Goal: Information Seeking & Learning: Understand process/instructions

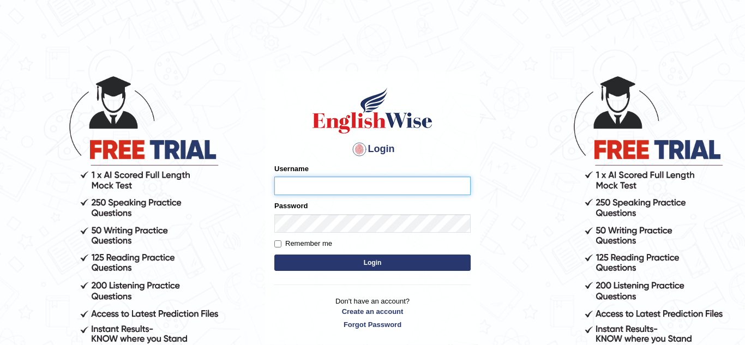
type input "Paulchirwapte2025"
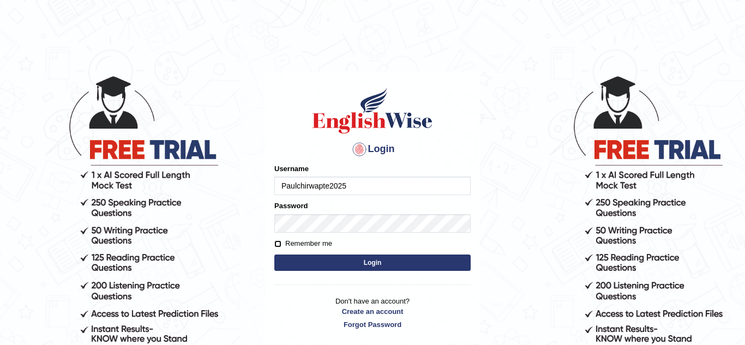
click at [278, 244] on input "Remember me" at bounding box center [277, 244] width 7 height 7
checkbox input "true"
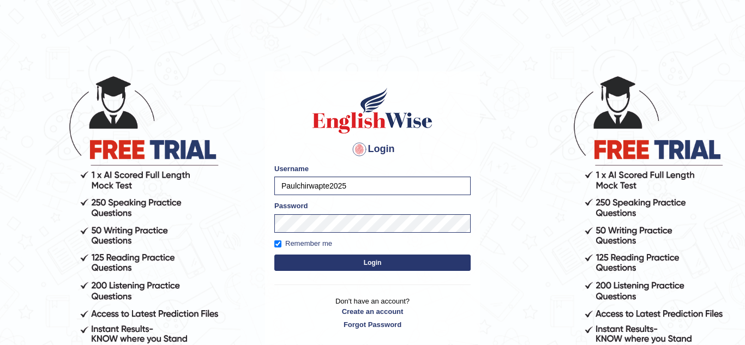
click at [311, 266] on button "Login" at bounding box center [372, 263] width 196 height 16
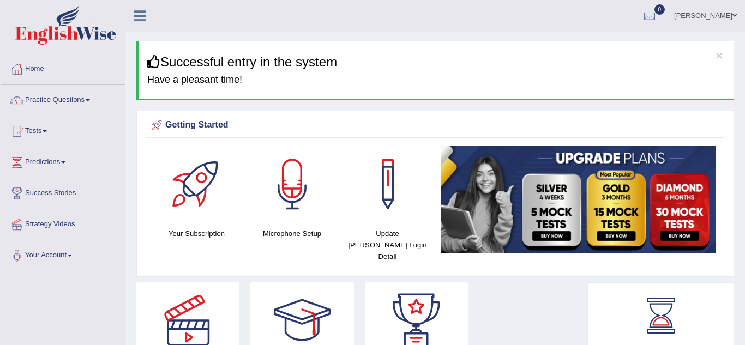
click at [65, 163] on span at bounding box center [63, 162] width 4 height 2
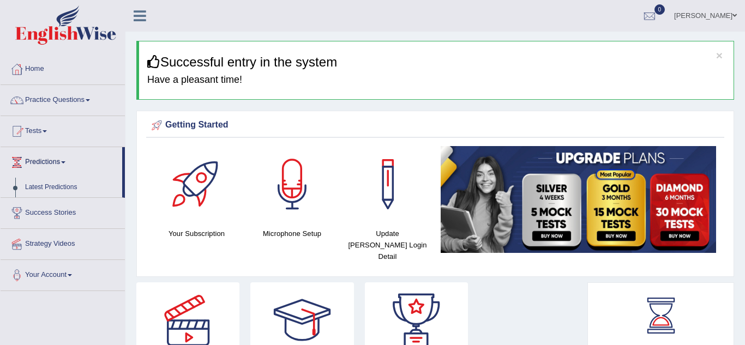
click at [65, 163] on span at bounding box center [63, 162] width 4 height 2
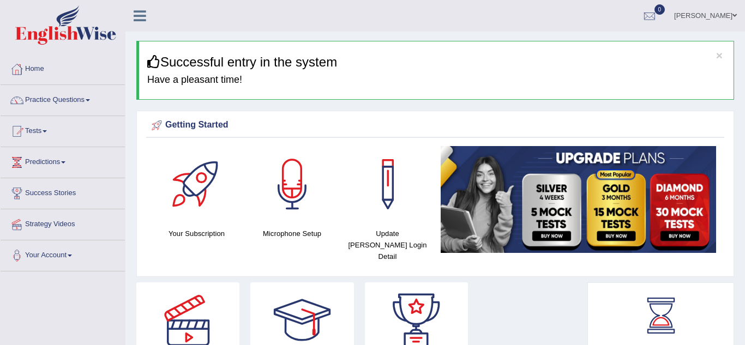
click at [47, 131] on span at bounding box center [45, 131] width 4 height 2
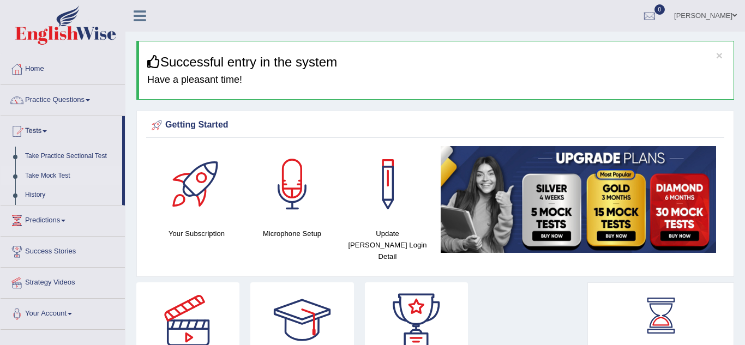
click at [68, 176] on link "Take Mock Test" at bounding box center [71, 176] width 102 height 20
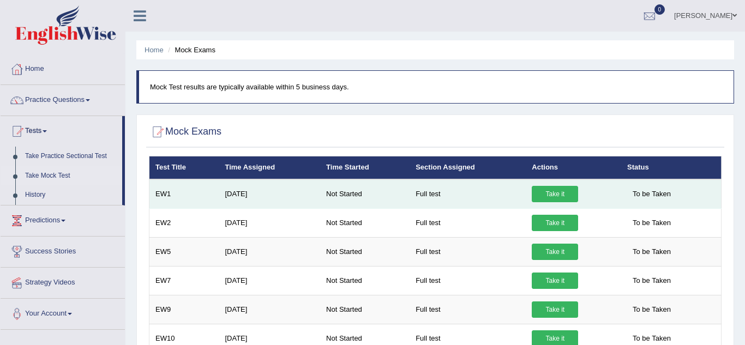
click at [561, 198] on link "Take it" at bounding box center [555, 194] width 46 height 16
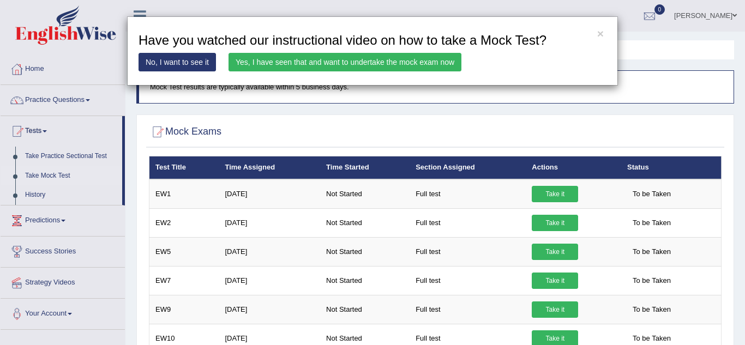
click at [341, 67] on link "Yes, I have seen that and want to undertake the mock exam now" at bounding box center [345, 62] width 233 height 19
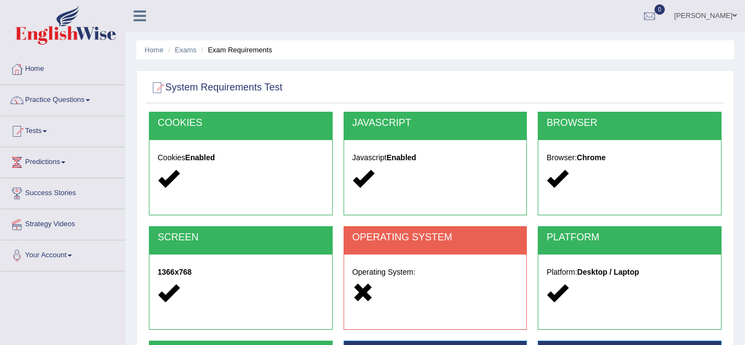
click at [732, 298] on div "System Requirements Test [GEOGRAPHIC_DATA] Cookies Enabled JAVASCRIPT Javascrip…" at bounding box center [435, 281] width 598 height 422
click at [89, 98] on link "Practice Questions" at bounding box center [63, 98] width 124 height 27
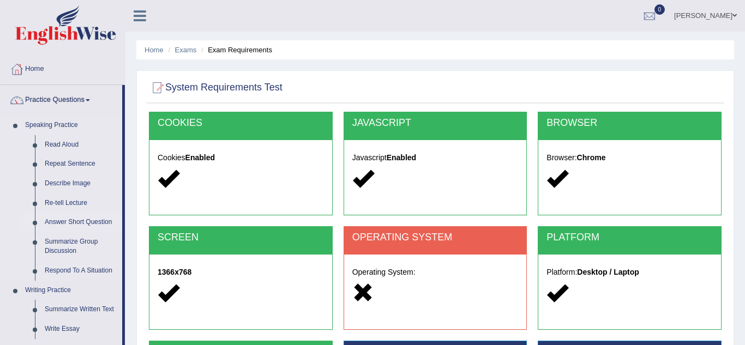
click at [61, 221] on link "Answer Short Question" at bounding box center [81, 223] width 82 height 20
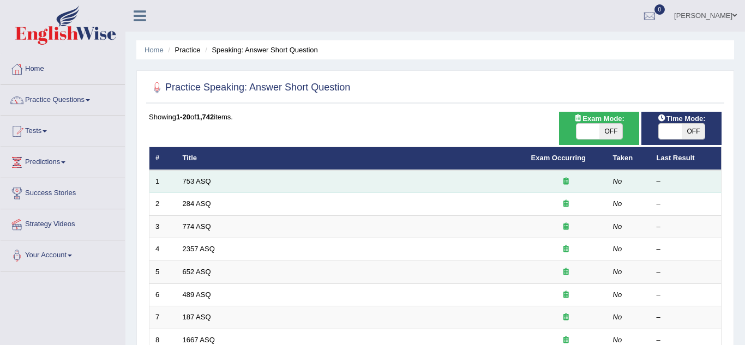
click at [430, 176] on td "753 ASQ" at bounding box center [351, 181] width 349 height 23
click at [566, 181] on icon at bounding box center [566, 181] width 5 height 7
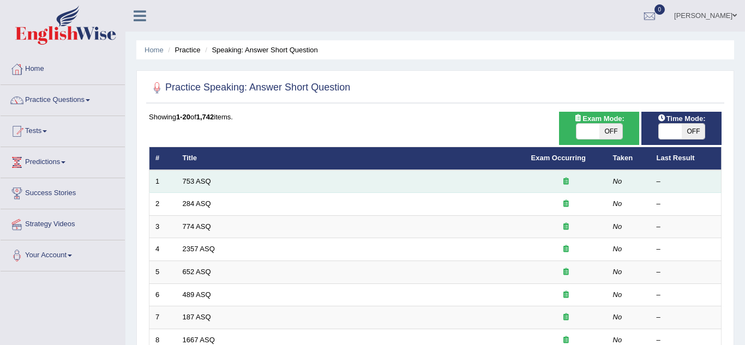
click at [566, 181] on icon at bounding box center [566, 181] width 5 height 7
click at [188, 181] on link "753 ASQ" at bounding box center [197, 181] width 28 height 8
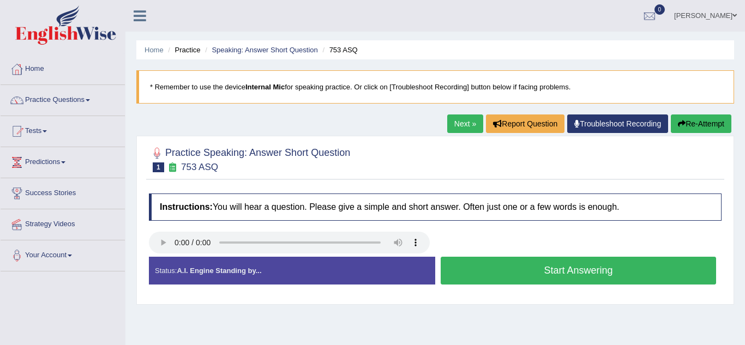
click at [466, 276] on button "Start Answering" at bounding box center [579, 271] width 276 height 28
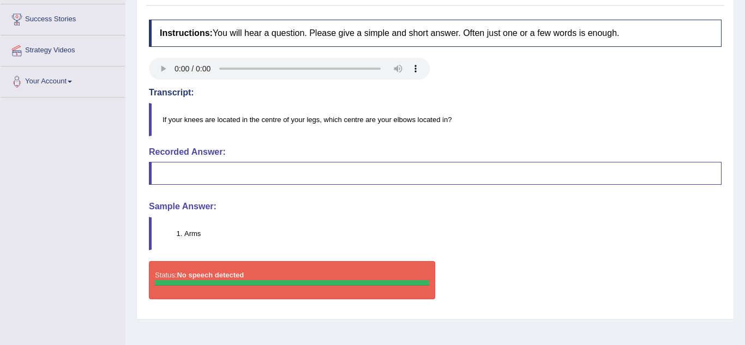
scroll to position [175, 0]
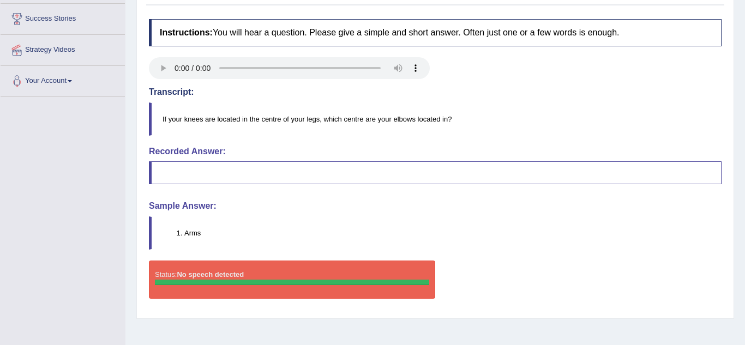
click at [171, 175] on blockquote at bounding box center [435, 172] width 573 height 23
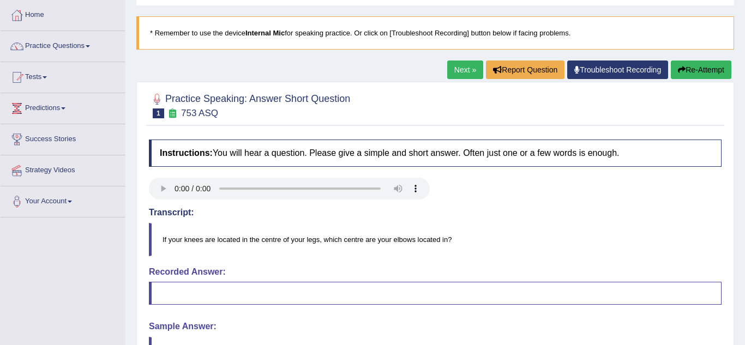
scroll to position [53, 0]
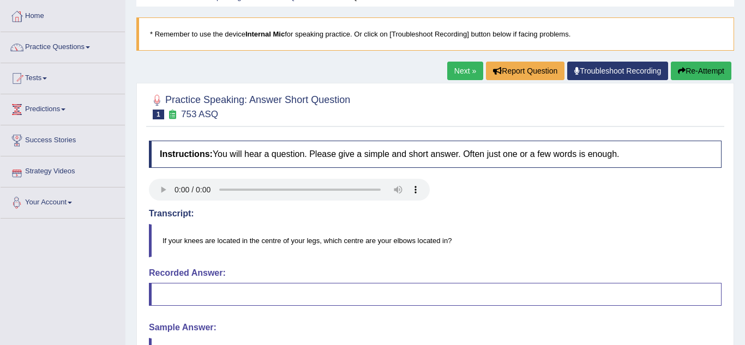
click at [58, 206] on link "Your Account" at bounding box center [63, 201] width 124 height 27
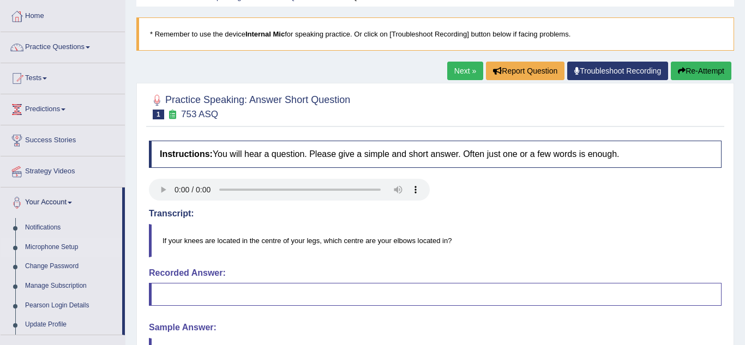
click at [57, 245] on link "Microphone Setup" at bounding box center [71, 248] width 102 height 20
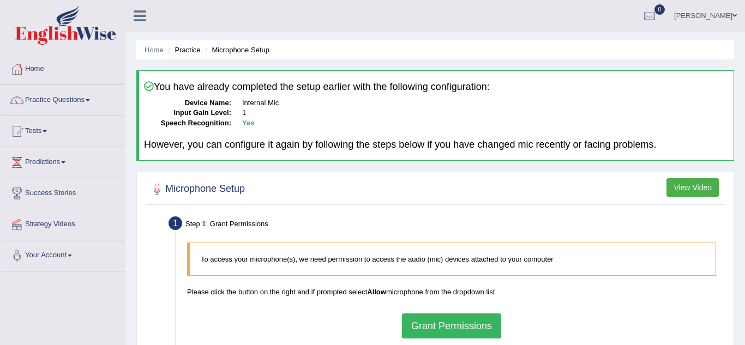
click at [420, 318] on button "Grant Permissions" at bounding box center [451, 326] width 99 height 25
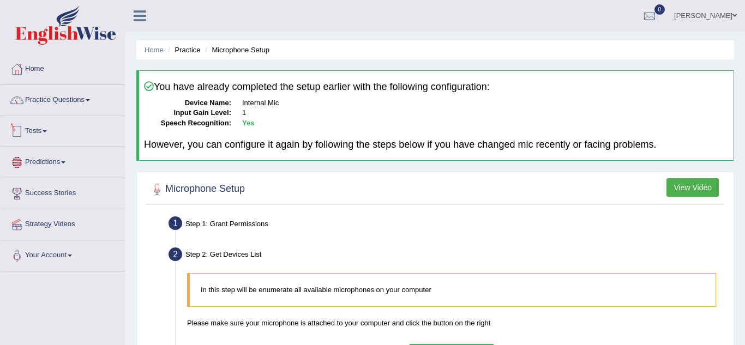
click at [51, 133] on link "Tests" at bounding box center [63, 129] width 124 height 27
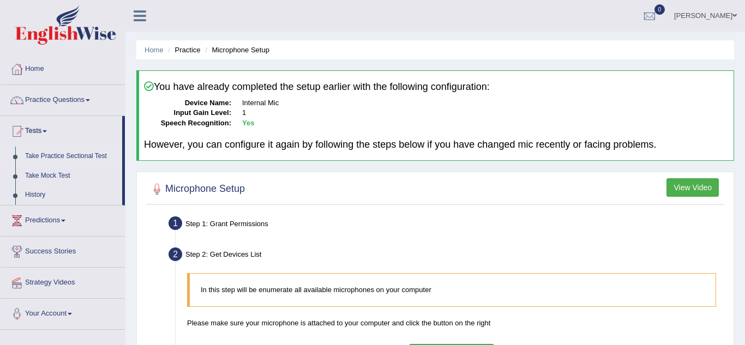
click at [57, 155] on link "Take Practice Sectional Test" at bounding box center [71, 157] width 102 height 20
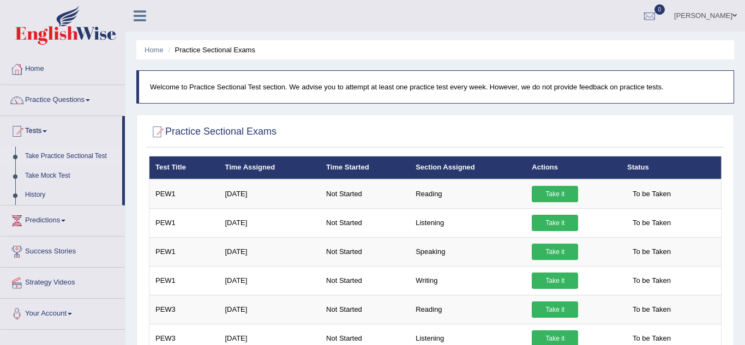
click at [65, 221] on span at bounding box center [63, 221] width 4 height 2
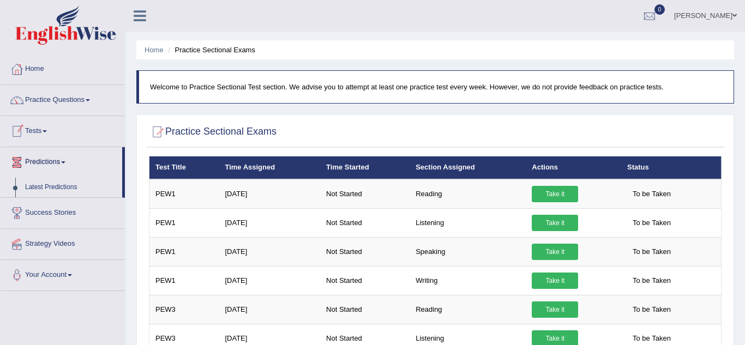
click at [47, 133] on link "Tests" at bounding box center [63, 129] width 124 height 27
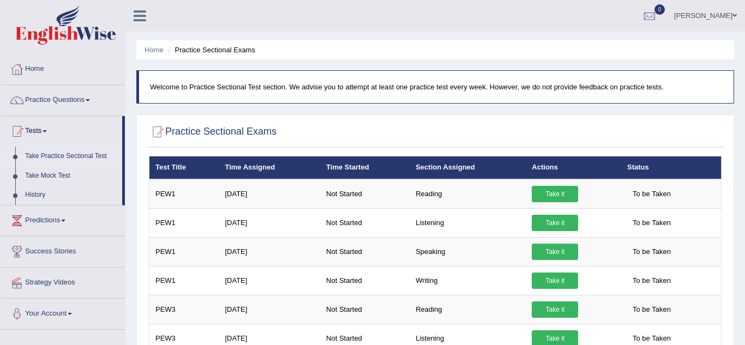
click at [55, 158] on link "Take Practice Sectional Test" at bounding box center [71, 157] width 102 height 20
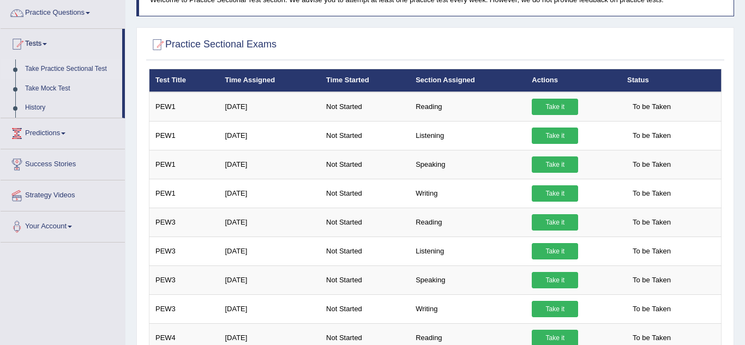
scroll to position [109, 0]
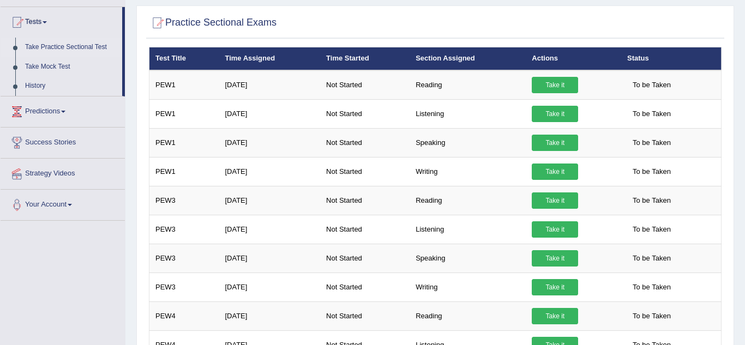
click at [80, 47] on link "Take Practice Sectional Test" at bounding box center [71, 48] width 102 height 20
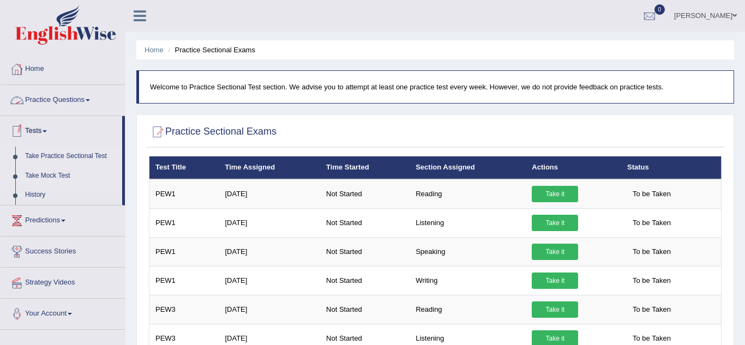
click at [63, 180] on link "Take Mock Test" at bounding box center [71, 176] width 102 height 20
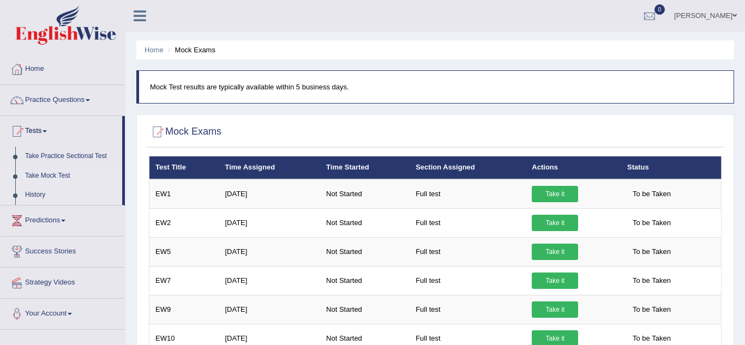
click at [45, 194] on link "History" at bounding box center [71, 195] width 102 height 20
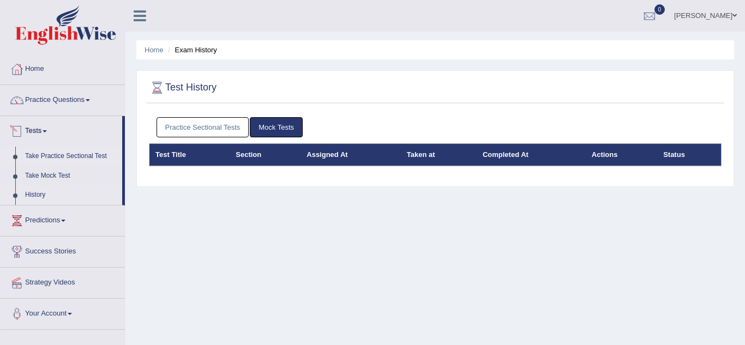
click at [57, 159] on link "Take Practice Sectional Test" at bounding box center [71, 157] width 102 height 20
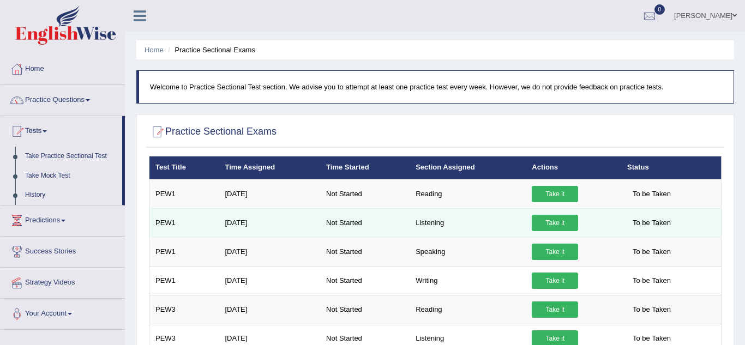
click at [466, 223] on td "Listening" at bounding box center [468, 222] width 116 height 29
click at [536, 225] on link "Take it" at bounding box center [555, 223] width 46 height 16
click at [0, 0] on div "× Have you watched our instructional video on how to take a Mock Test?listening…" at bounding box center [0, 0] width 0 height 0
click at [568, 221] on link "Take it" at bounding box center [555, 223] width 46 height 16
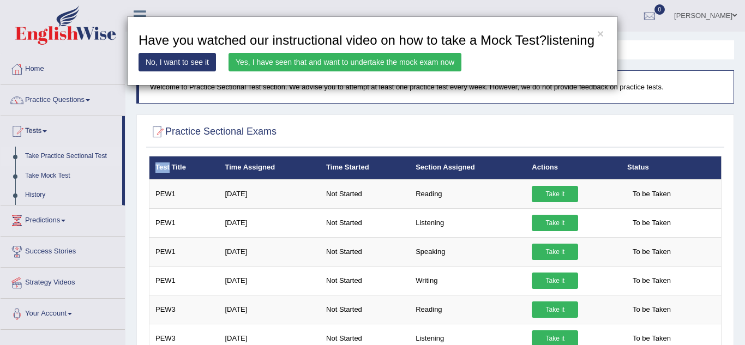
click at [394, 71] on link "Yes, I have seen that and want to undertake the mock exam now" at bounding box center [345, 62] width 233 height 19
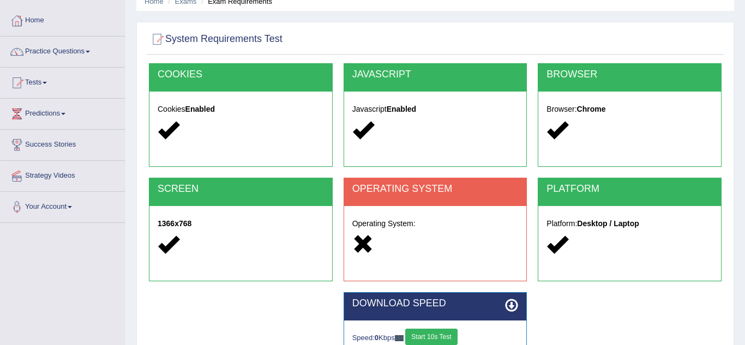
scroll to position [44, 0]
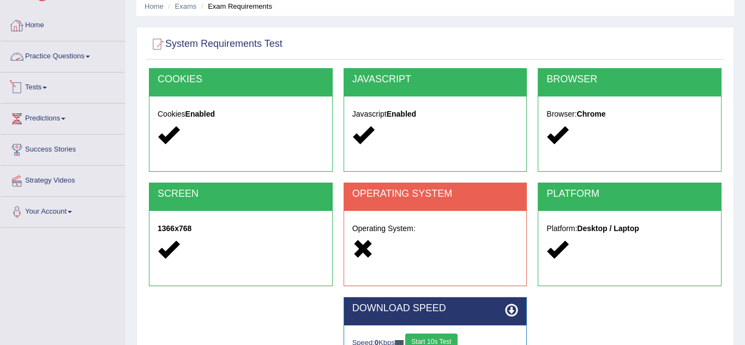
click at [39, 86] on link "Tests" at bounding box center [63, 86] width 124 height 27
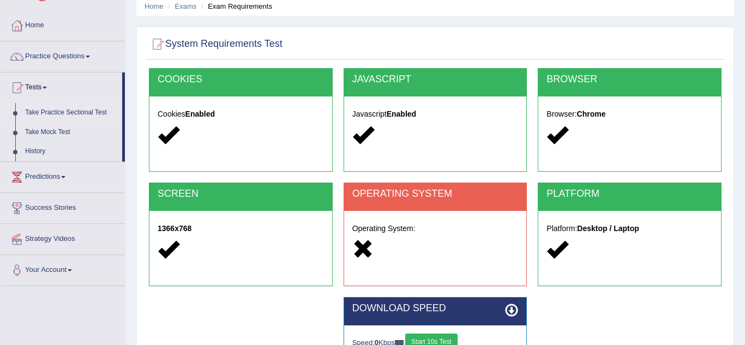
click at [43, 113] on link "Take Practice Sectional Test" at bounding box center [71, 113] width 102 height 20
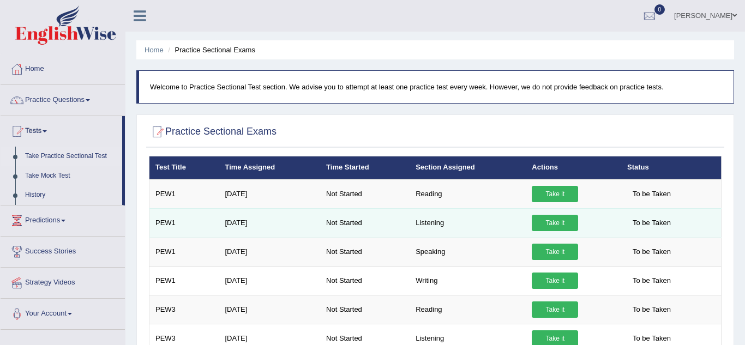
click at [554, 225] on link "Take it" at bounding box center [555, 223] width 46 height 16
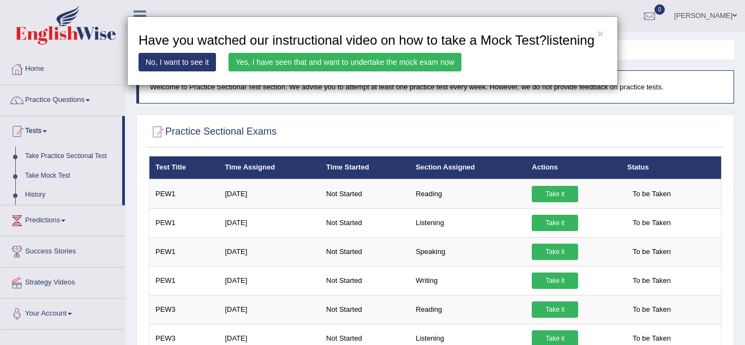
click at [385, 71] on link "Yes, I have seen that and want to undertake the mock exam now" at bounding box center [345, 62] width 233 height 19
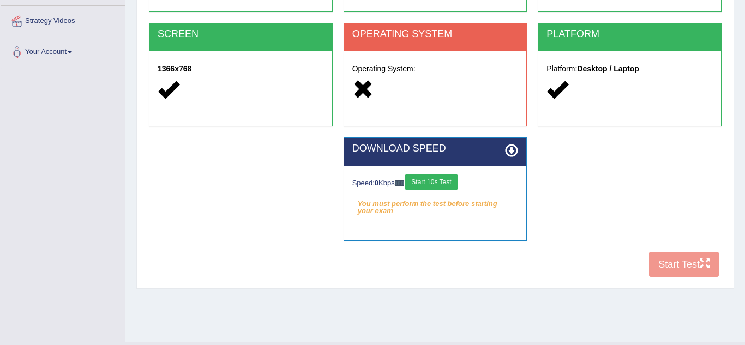
scroll to position [227, 0]
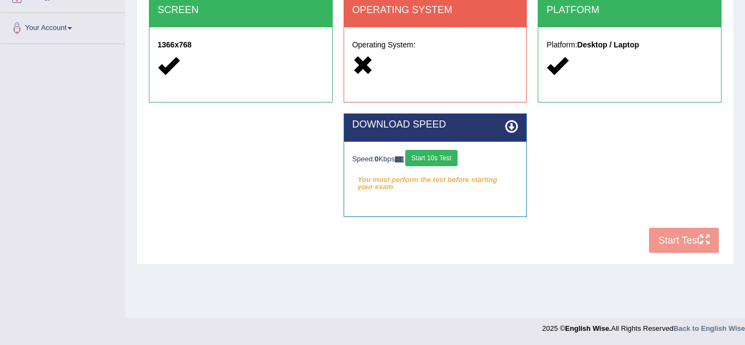
click at [438, 162] on button "Start 10s Test" at bounding box center [431, 158] width 52 height 16
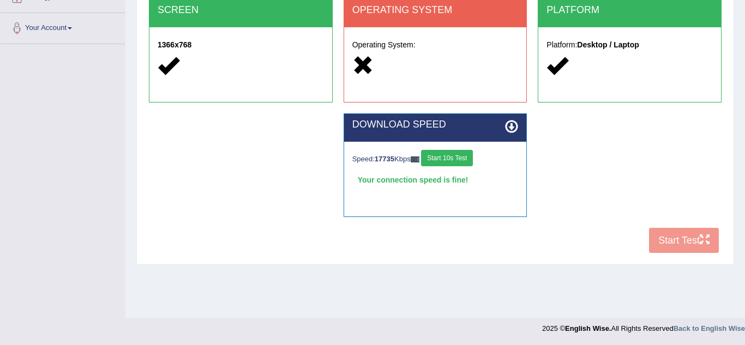
click at [470, 159] on button "Start 10s Test" at bounding box center [447, 158] width 52 height 16
click at [469, 159] on button "Start 10s Test" at bounding box center [443, 158] width 52 height 16
click at [448, 226] on div "DOWNLOAD SPEED Speed: 14075 Kbps Start 10s Test Your connection speed is fine! …" at bounding box center [435, 170] width 195 height 115
click at [440, 165] on button "Start 10s Test" at bounding box center [447, 158] width 52 height 16
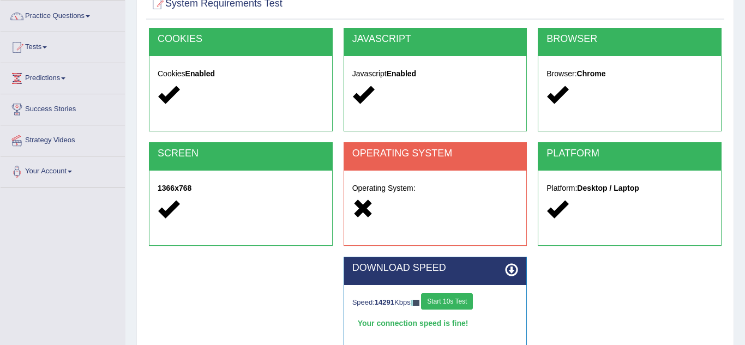
scroll to position [75, 0]
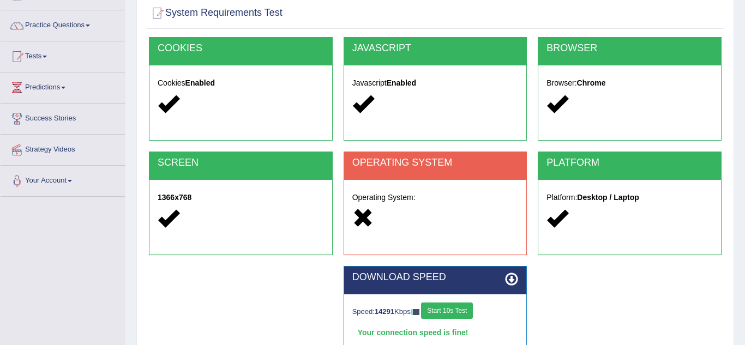
click at [185, 50] on h2 "COOKIES" at bounding box center [241, 48] width 166 height 11
click at [185, 80] on h5 "Cookies Enabled" at bounding box center [241, 83] width 166 height 8
click at [47, 56] on span at bounding box center [45, 57] width 4 height 2
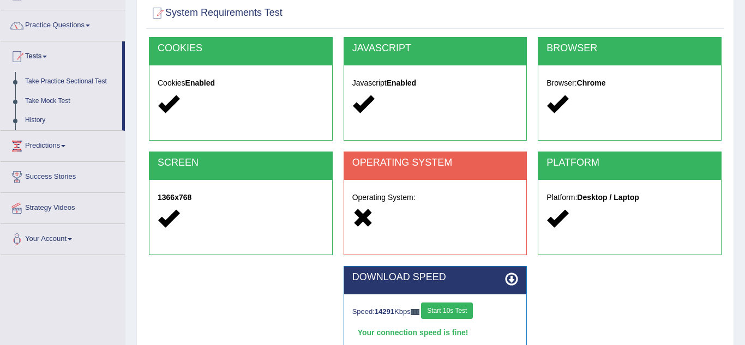
click at [47, 56] on span at bounding box center [45, 57] width 4 height 2
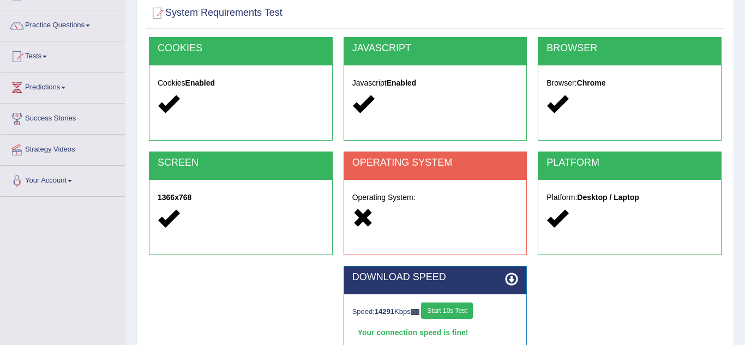
click at [47, 56] on span at bounding box center [45, 57] width 4 height 2
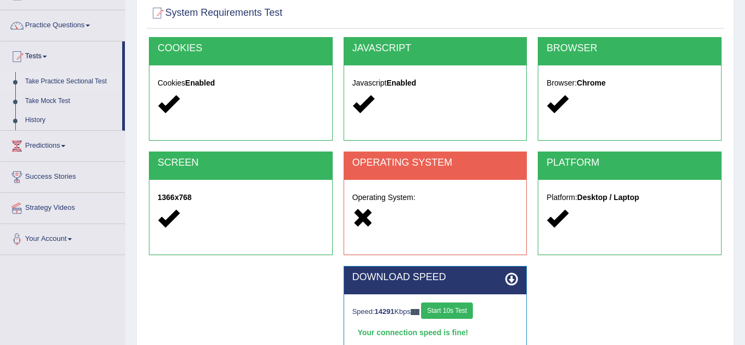
click at [50, 81] on link "Take Practice Sectional Test" at bounding box center [71, 82] width 102 height 20
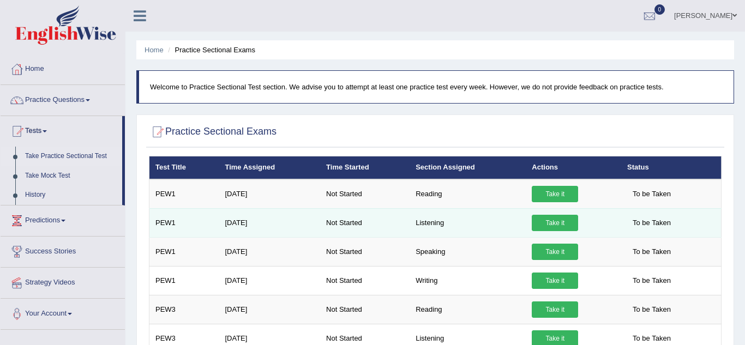
click at [441, 220] on td "Listening" at bounding box center [468, 222] width 116 height 29
click at [559, 229] on link "Take it" at bounding box center [555, 223] width 46 height 16
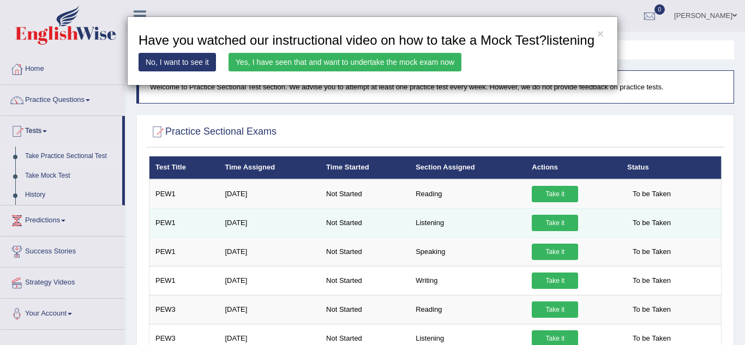
click at [559, 229] on div "× Have you watched our instructional video on how to take a Mock Test?listening…" at bounding box center [372, 172] width 745 height 345
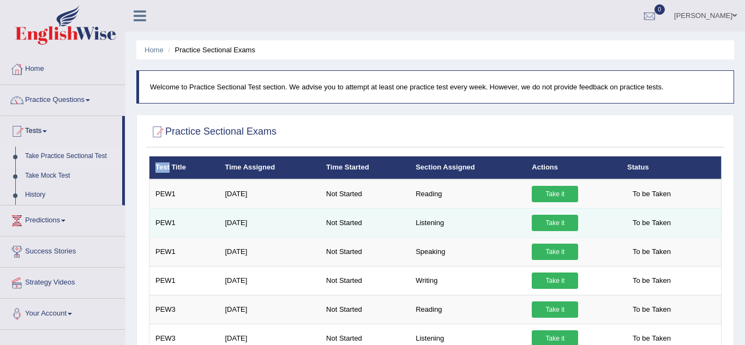
click at [559, 229] on link "Take it" at bounding box center [555, 223] width 46 height 16
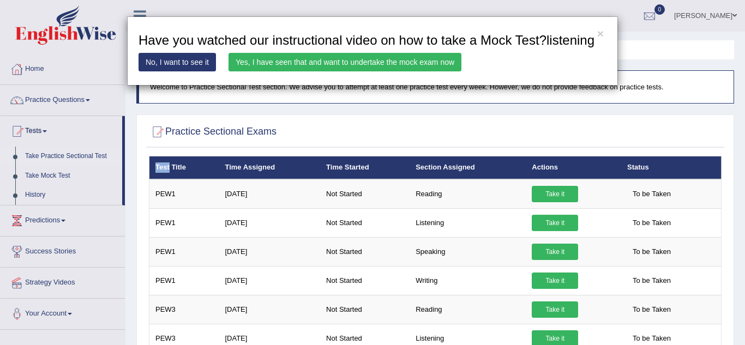
click at [552, 254] on div "× Have you watched our instructional video on how to take a Mock Test?listening…" at bounding box center [372, 172] width 745 height 345
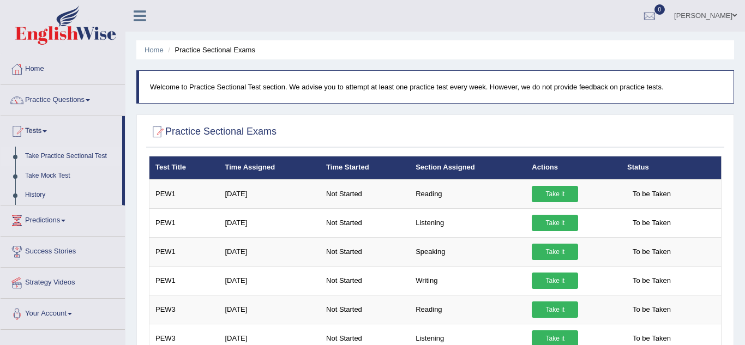
click at [552, 254] on link "Take it" at bounding box center [555, 252] width 46 height 16
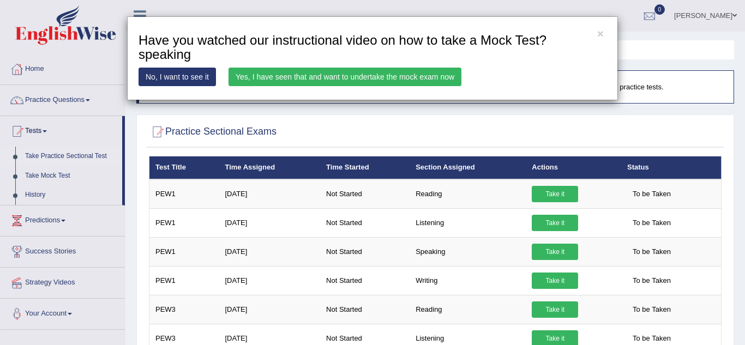
click at [335, 74] on link "Yes, I have seen that and want to undertake the mock exam now" at bounding box center [345, 77] width 233 height 19
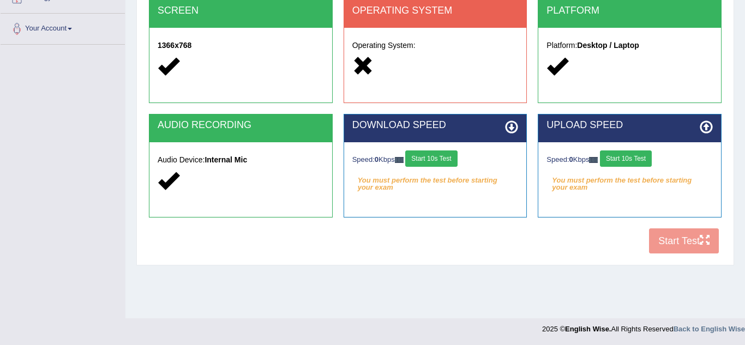
scroll to position [227, 0]
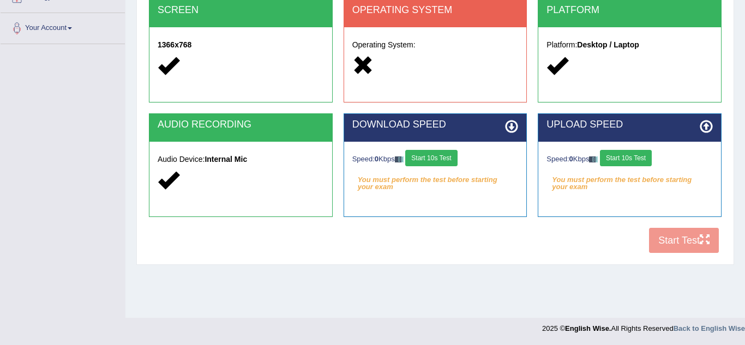
click at [513, 125] on icon at bounding box center [511, 126] width 13 height 13
click at [433, 157] on button "Start 10s Test" at bounding box center [431, 158] width 52 height 16
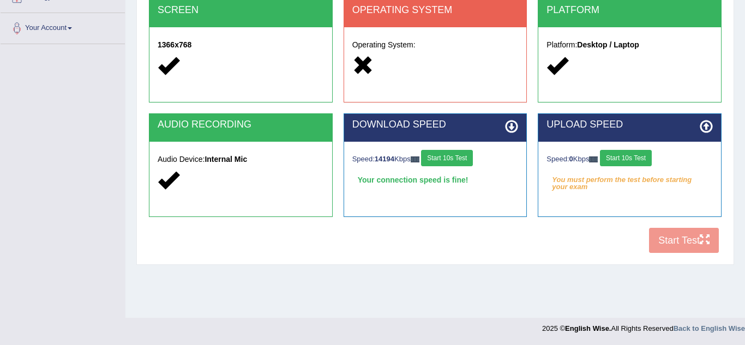
click at [451, 150] on button "Start 10s Test" at bounding box center [447, 158] width 52 height 16
click at [621, 155] on button "Start 10s Test" at bounding box center [626, 158] width 52 height 16
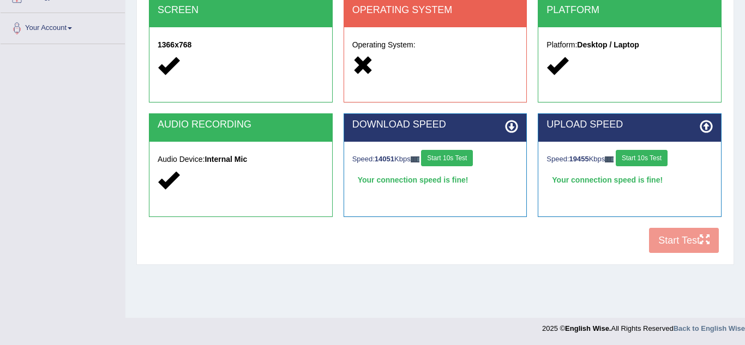
click at [593, 17] on div "PLATFORM" at bounding box center [629, 13] width 183 height 28
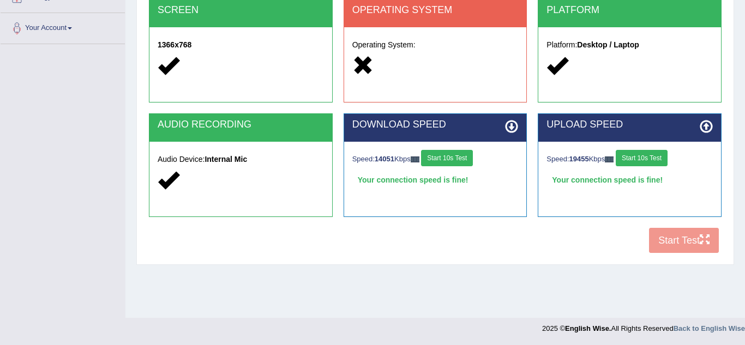
click at [593, 17] on div "PLATFORM" at bounding box center [629, 13] width 183 height 28
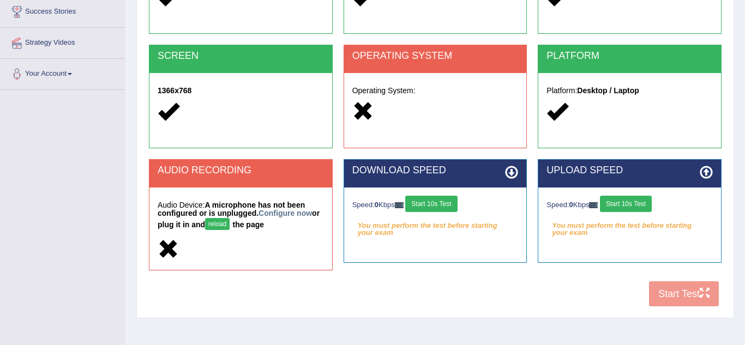
scroll to position [177, 0]
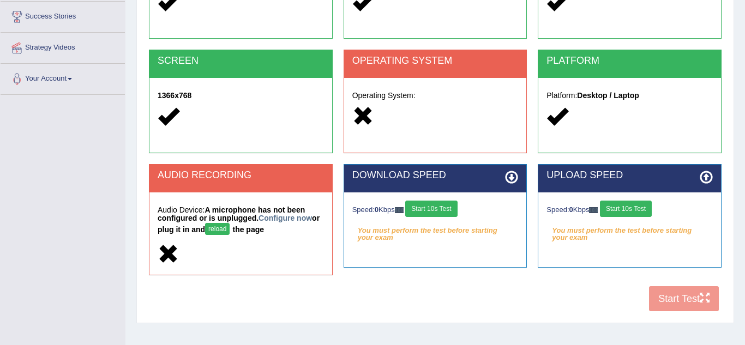
click at [203, 343] on div "Home Exams Exam Requirements System Requirements Test [GEOGRAPHIC_DATA] Cookies…" at bounding box center [435, 96] width 620 height 546
click at [210, 227] on button "reload" at bounding box center [217, 229] width 25 height 12
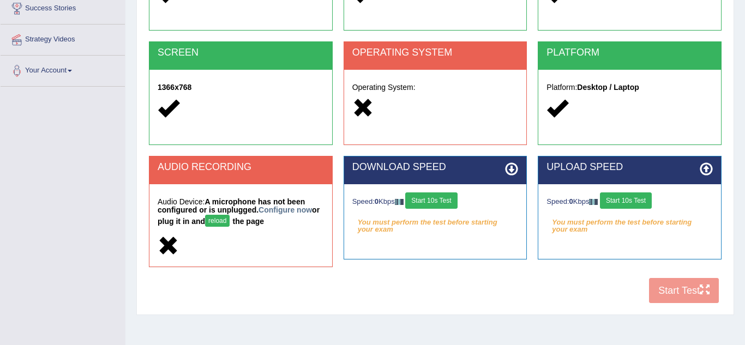
click at [133, 224] on div "Home Exams Exam Requirements System Requirements Test [GEOGRAPHIC_DATA] Cookies…" at bounding box center [435, 88] width 620 height 546
click at [125, 214] on div "Home Exams Exam Requirements System Requirements Test [GEOGRAPHIC_DATA] Cookies…" at bounding box center [435, 88] width 620 height 546
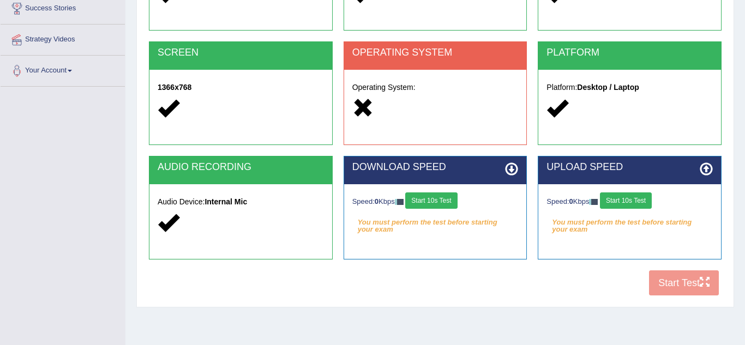
click at [676, 278] on div "COOKIES Cookies Enabled JAVASCRIPT Javascript Enabled BROWSER Browser: Chrome S…" at bounding box center [435, 114] width 578 height 375
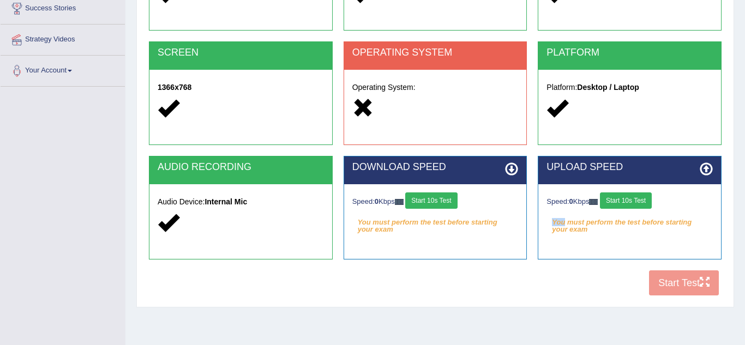
click at [676, 278] on div "COOKIES Cookies Enabled JAVASCRIPT Javascript Enabled BROWSER Browser: Chrome S…" at bounding box center [435, 114] width 578 height 375
